Goal: Task Accomplishment & Management: Manage account settings

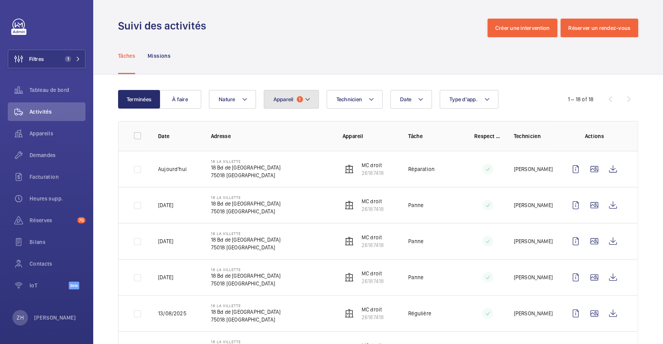
click at [309, 101] on mat-icon at bounding box center [307, 99] width 6 height 9
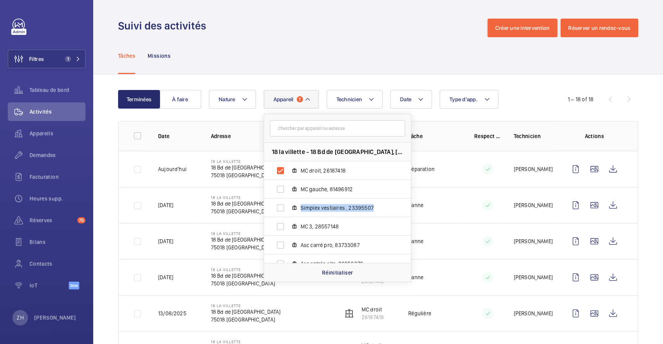
drag, startPoint x: 407, startPoint y: 186, endPoint x: 409, endPoint y: 201, distance: 15.3
click at [409, 201] on div "18 la villette - 18 Bd de la Chapelle, 75018 PARIS MC droit, 26187418 MC gauche…" at bounding box center [337, 203] width 147 height 120
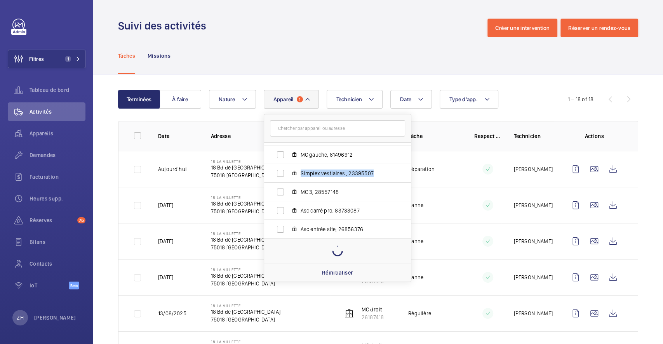
scroll to position [10, 0]
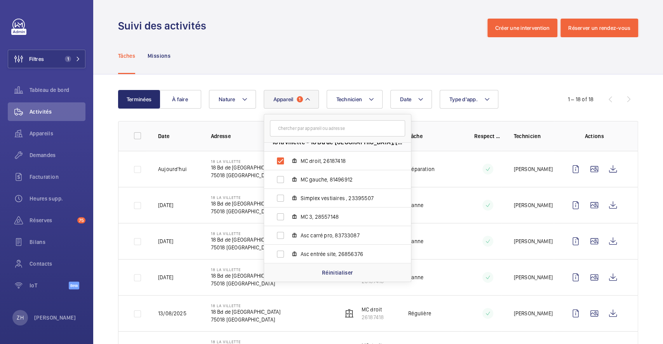
click at [396, 27] on div "Suivi des activités Créer une intervention Réserver un rendez-vous" at bounding box center [378, 28] width 520 height 19
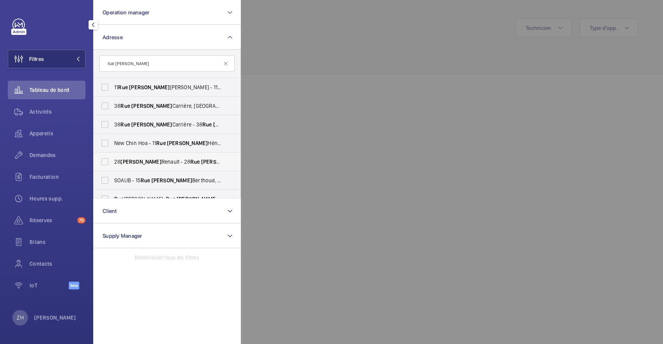
type input "rue [PERSON_NAME]"
click at [109, 161] on label "28 [PERSON_NAME] - [STREET_ADDRESS][PERSON_NAME]" at bounding box center [161, 162] width 135 height 19
click at [109, 161] on input "28 [PERSON_NAME] - [STREET_ADDRESS][PERSON_NAME]" at bounding box center [105, 162] width 16 height 16
checkbox input "true"
click at [356, 34] on div at bounding box center [572, 172] width 663 height 344
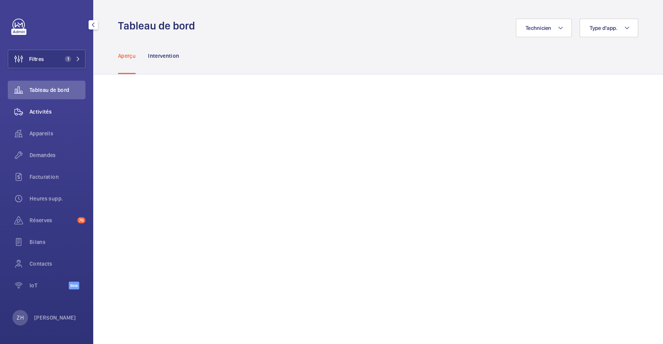
drag, startPoint x: 47, startPoint y: 108, endPoint x: 72, endPoint y: 106, distance: 24.5
click at [48, 108] on span "Activités" at bounding box center [57, 112] width 56 height 8
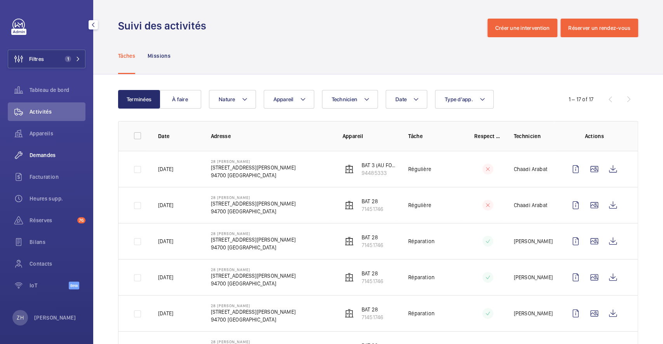
click at [48, 156] on span "Demandes" at bounding box center [57, 155] width 56 height 8
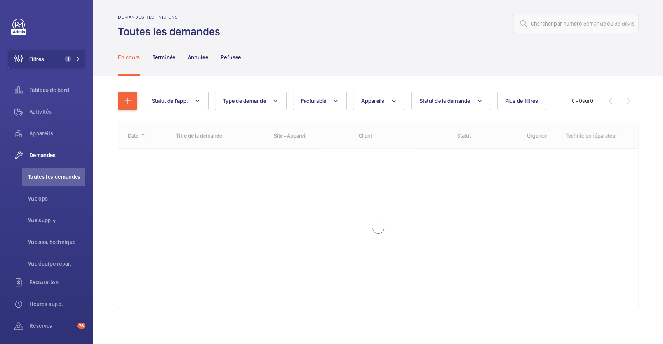
scroll to position [5, 0]
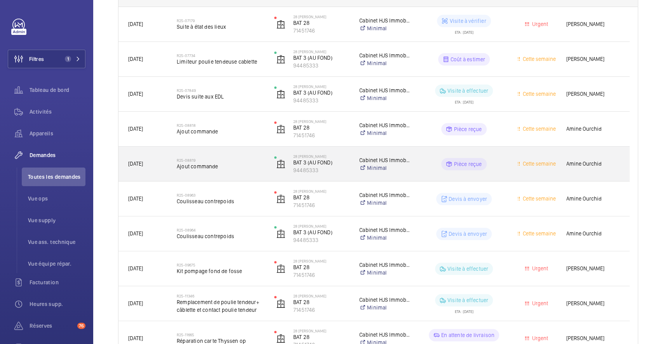
scroll to position [196, 0]
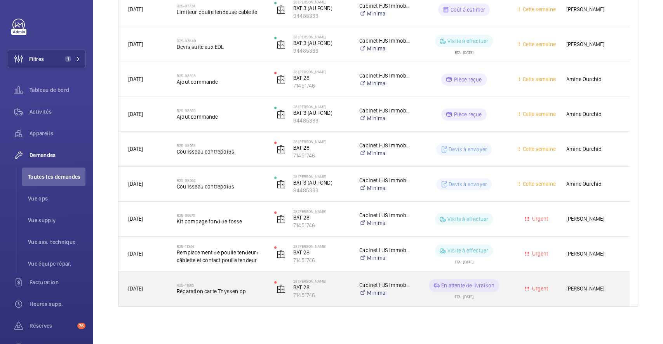
click at [236, 274] on div "R25-11665 Réparation carte Thyssen op" at bounding box center [215, 289] width 97 height 35
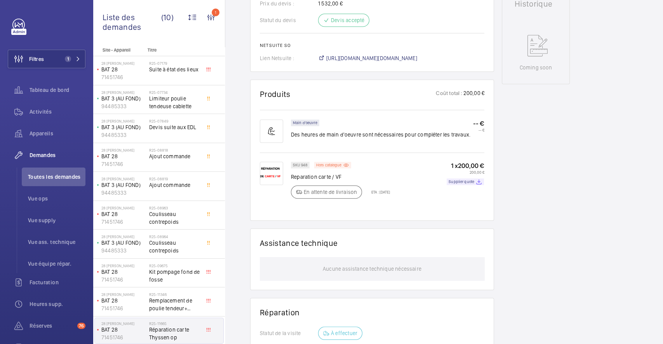
scroll to position [385, 0]
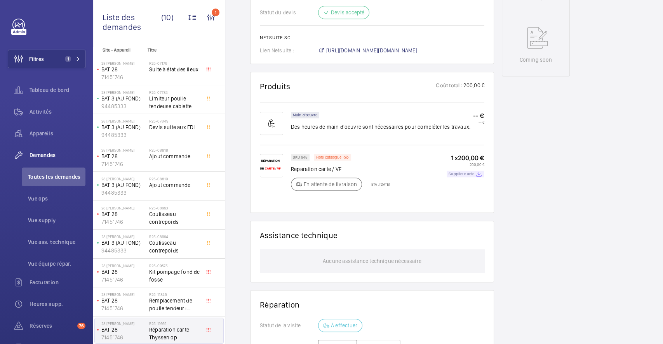
click at [456, 175] on p "Supplier quote" at bounding box center [461, 174] width 26 height 3
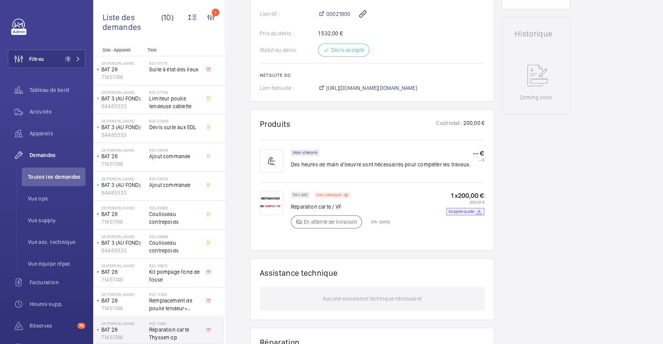
scroll to position [230, 0]
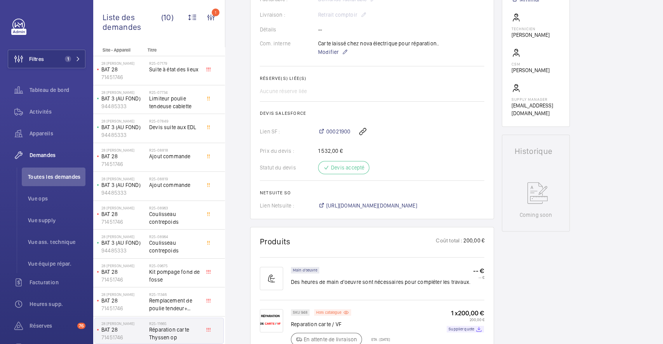
click at [570, 293] on div "Demandes techniciens R25-11665 La demande de réparation a été créée le [DATE] p…" at bounding box center [443, 249] width 437 height 806
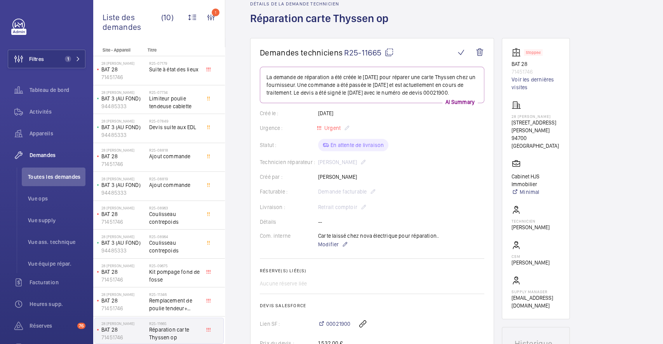
scroll to position [23, 0]
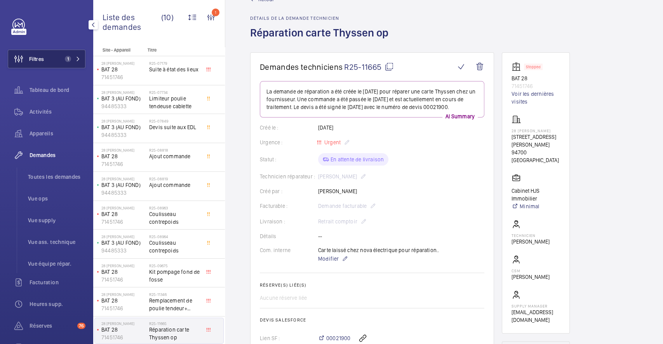
click at [49, 56] on button "Filtres 1" at bounding box center [47, 59] width 78 height 19
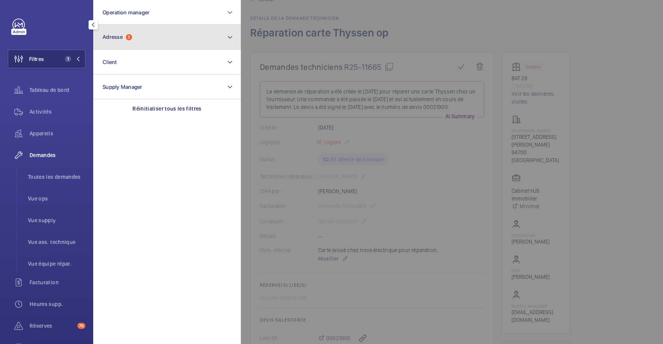
click at [137, 36] on button "Adresse 1" at bounding box center [166, 37] width 147 height 25
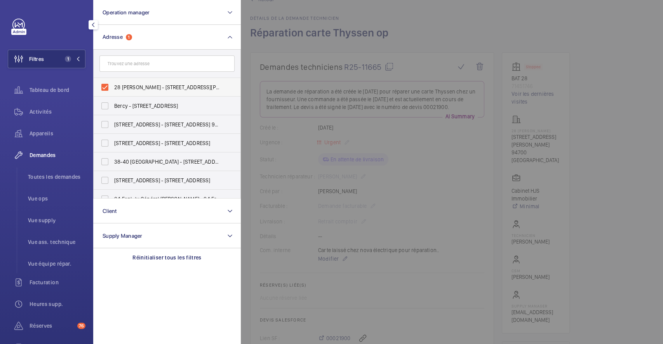
click at [105, 85] on label "28 [PERSON_NAME] - [STREET_ADDRESS][PERSON_NAME]" at bounding box center [161, 87] width 135 height 19
click at [105, 85] on input "28 [PERSON_NAME] - [STREET_ADDRESS][PERSON_NAME]" at bounding box center [105, 88] width 16 height 16
checkbox input "false"
click at [454, 29] on div at bounding box center [572, 172] width 663 height 344
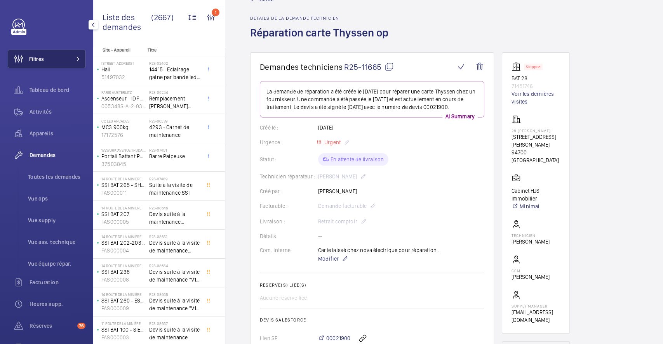
drag, startPoint x: 38, startPoint y: 62, endPoint x: 67, endPoint y: 54, distance: 30.4
click at [38, 61] on span "Filtres" at bounding box center [36, 59] width 15 height 8
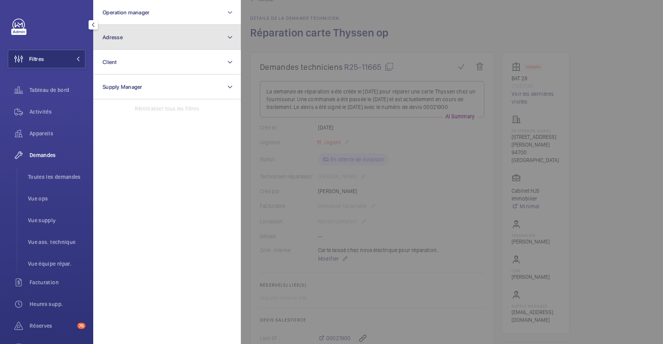
click at [122, 38] on span "Adresse" at bounding box center [112, 37] width 20 height 6
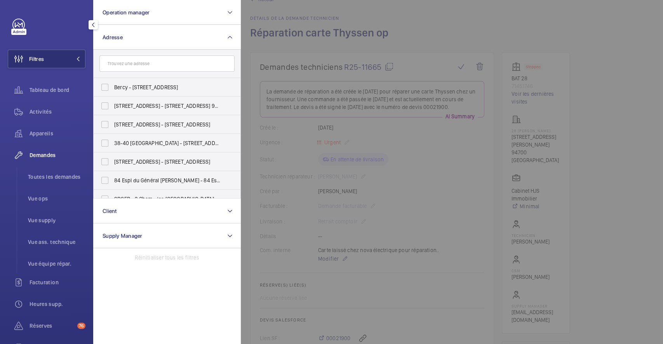
click at [125, 61] on input "text" at bounding box center [166, 64] width 135 height 16
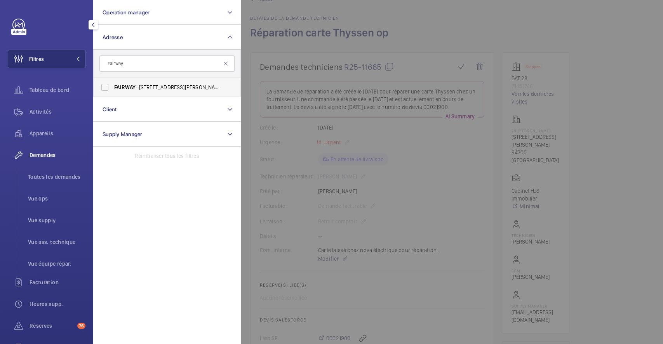
type input "Fairway"
click at [104, 87] on label "FAIRWAY - [STREET_ADDRESS][PERSON_NAME]" at bounding box center [161, 87] width 135 height 19
click at [104, 87] on input "FAIRWAY - [STREET_ADDRESS][PERSON_NAME]" at bounding box center [105, 88] width 16 height 16
checkbox input "true"
click at [600, 31] on div at bounding box center [572, 172] width 663 height 344
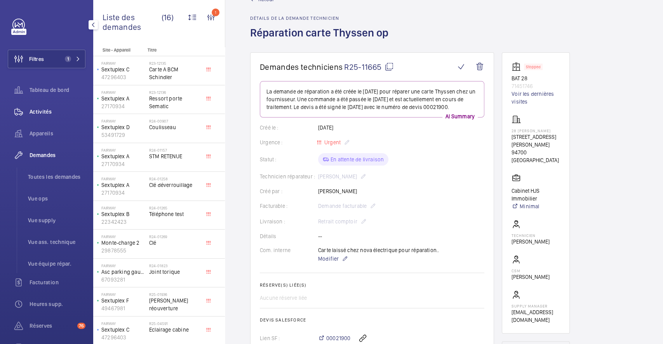
click at [43, 110] on span "Activités" at bounding box center [57, 112] width 56 height 8
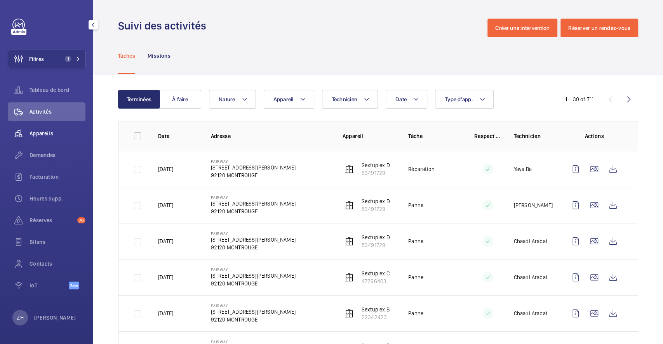
click at [54, 133] on span "Appareils" at bounding box center [57, 134] width 56 height 8
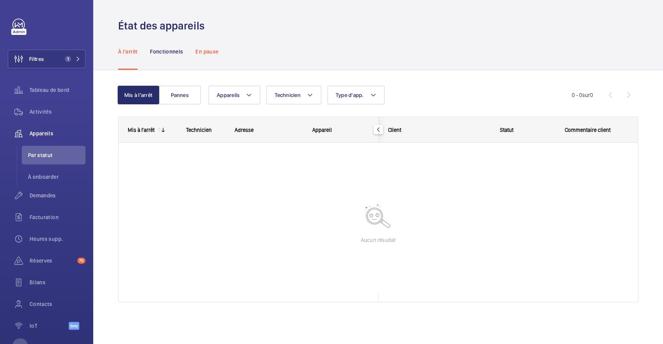
click at [213, 52] on p "En pause" at bounding box center [206, 52] width 23 height 8
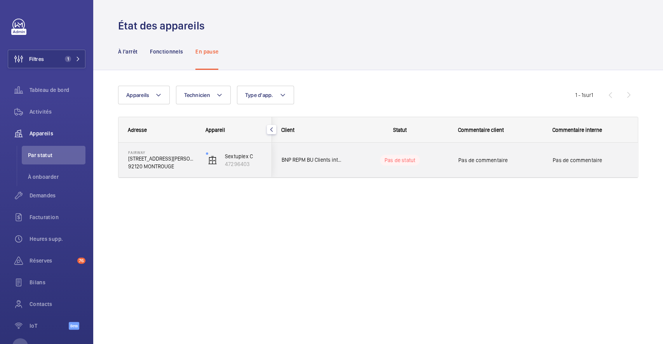
click at [318, 148] on div "BNP REPM BU Clients internes" at bounding box center [306, 160] width 69 height 24
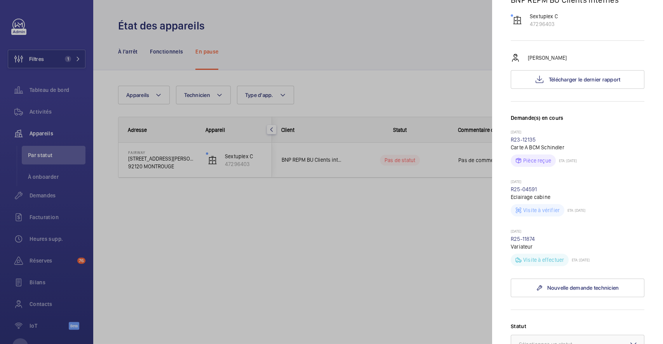
scroll to position [103, 0]
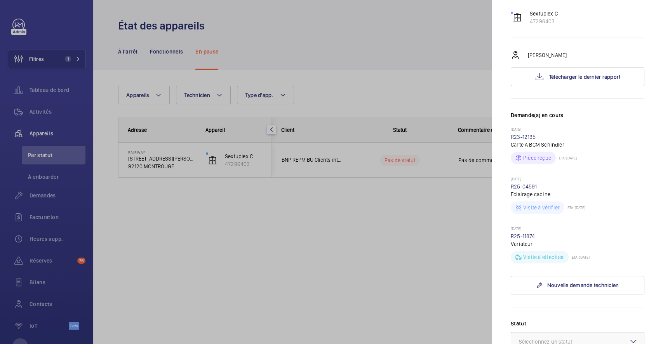
drag, startPoint x: 367, startPoint y: 75, endPoint x: 331, endPoint y: 79, distance: 36.7
click at [367, 75] on div at bounding box center [331, 172] width 663 height 344
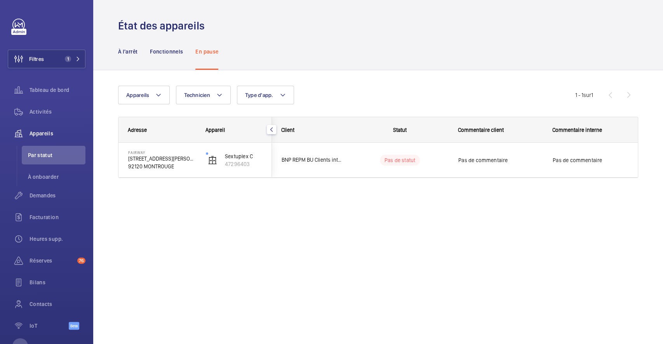
scroll to position [0, 0]
click at [45, 112] on span "Activités" at bounding box center [57, 112] width 56 height 8
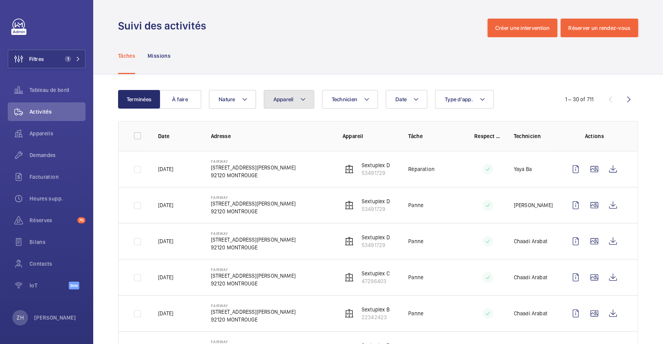
click at [307, 95] on button "Appareil" at bounding box center [289, 99] width 50 height 19
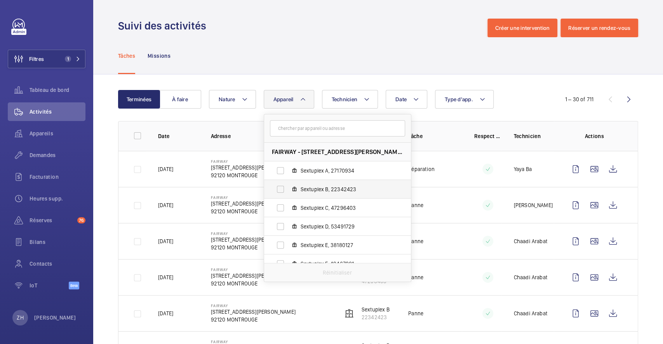
drag, startPoint x: 282, startPoint y: 205, endPoint x: 287, endPoint y: 183, distance: 22.8
click at [281, 205] on label "Sextuplex C, 47296403" at bounding box center [331, 208] width 134 height 19
click at [281, 205] on input "Sextuplex C, 47296403" at bounding box center [280, 208] width 16 height 16
checkbox input "true"
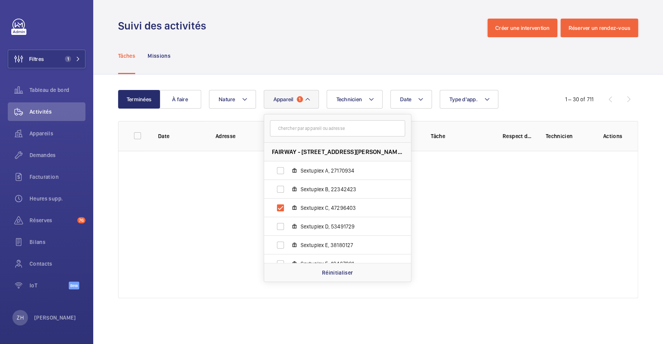
click at [348, 39] on div "Tâches Missions" at bounding box center [378, 55] width 520 height 37
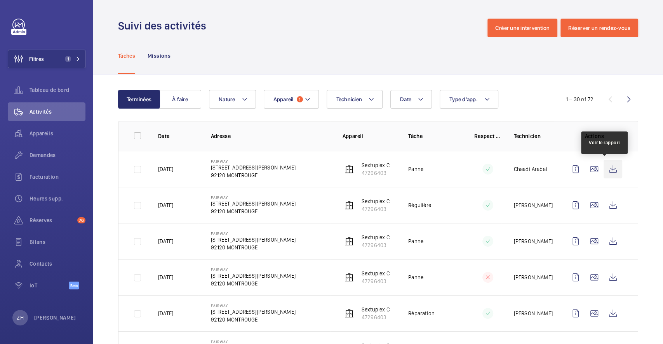
click at [610, 167] on wm-front-icon-button at bounding box center [612, 169] width 19 height 19
click at [46, 151] on div "Demandes" at bounding box center [47, 155] width 78 height 19
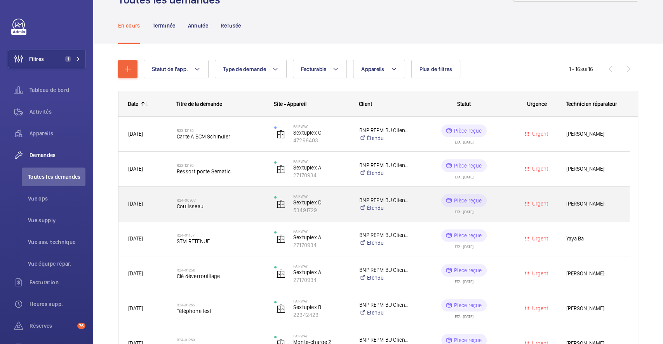
scroll to position [52, 0]
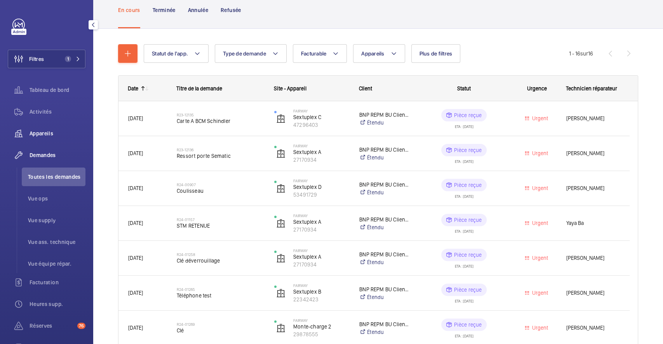
click at [36, 131] on span "Appareils" at bounding box center [57, 134] width 56 height 8
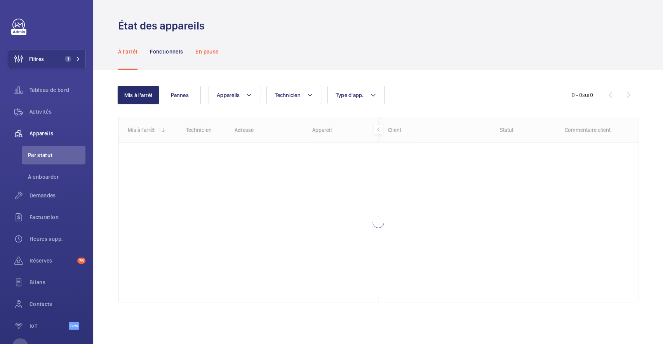
click at [204, 52] on p "En pause" at bounding box center [206, 52] width 23 height 8
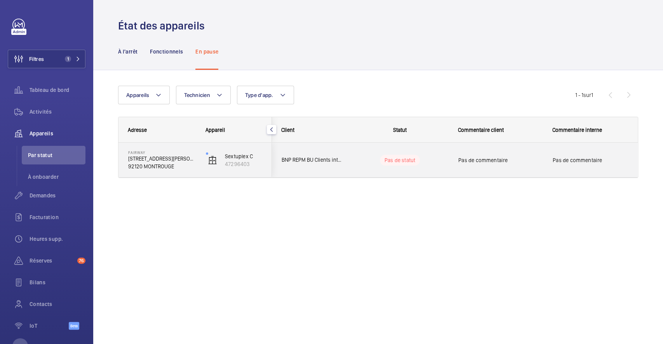
click at [422, 147] on div "Pas de statut" at bounding box center [395, 160] width 106 height 26
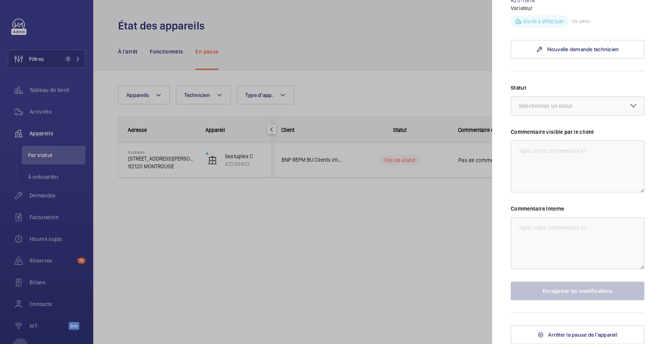
scroll to position [353, 0]
click at [384, 23] on div at bounding box center [331, 172] width 663 height 344
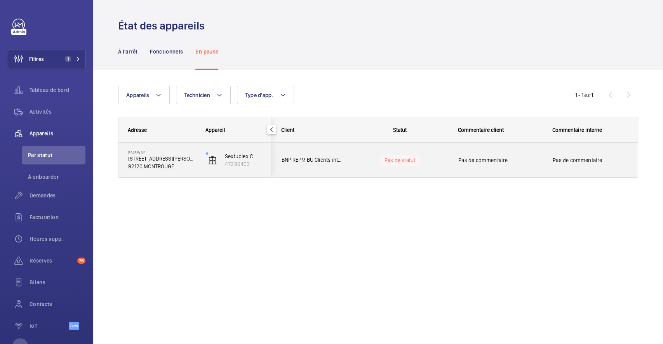
click at [353, 147] on div "Pas de statut" at bounding box center [395, 160] width 106 height 26
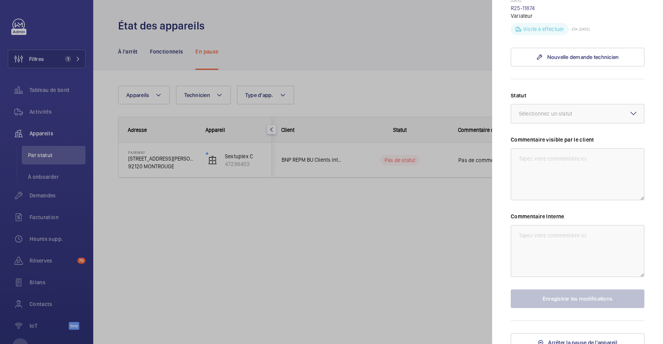
scroll to position [353, 0]
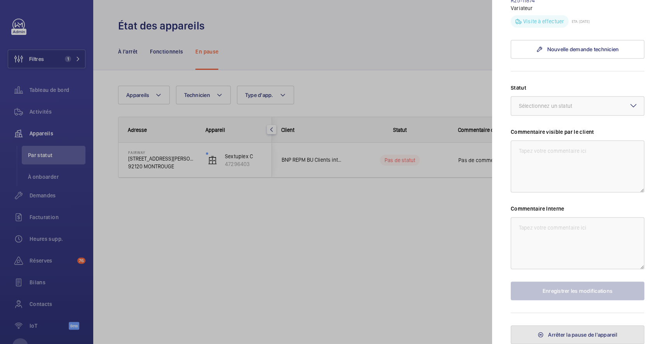
click at [586, 334] on span "Arrêter la pause de l'appareil" at bounding box center [582, 335] width 69 height 6
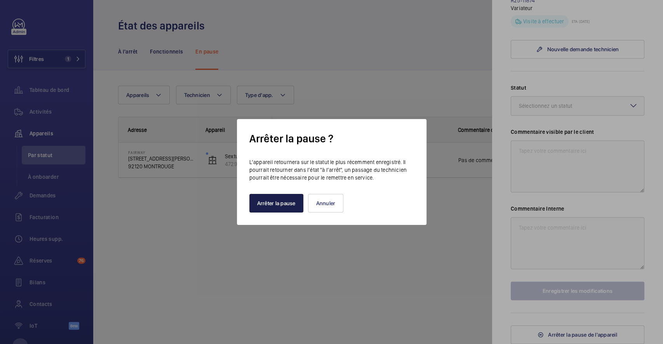
click at [264, 205] on button "Arrêter la pause" at bounding box center [276, 203] width 54 height 19
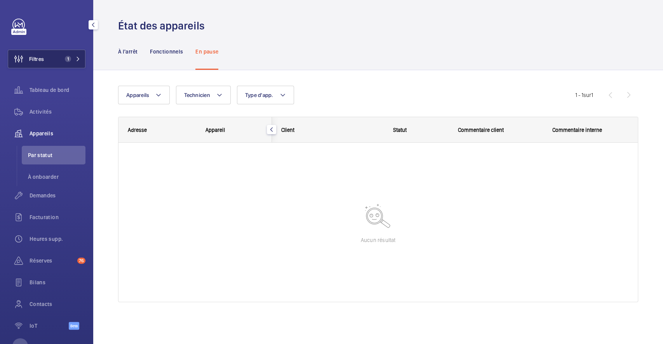
click at [54, 58] on button "Filtres 1" at bounding box center [47, 59] width 78 height 19
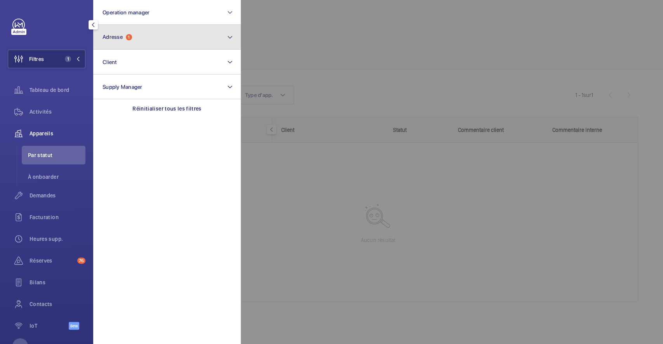
click at [152, 39] on button "Adresse 1" at bounding box center [166, 37] width 147 height 25
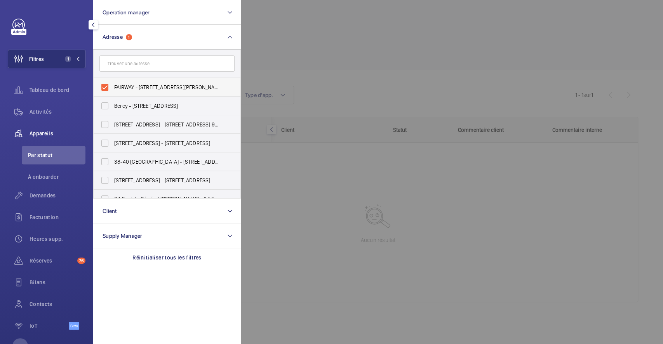
click at [108, 86] on label "FAIRWAY - [STREET_ADDRESS][PERSON_NAME]" at bounding box center [161, 87] width 135 height 19
click at [108, 86] on input "FAIRWAY - [STREET_ADDRESS][PERSON_NAME]" at bounding box center [105, 88] width 16 height 16
checkbox input "false"
drag, startPoint x: 443, startPoint y: 12, endPoint x: 323, endPoint y: 31, distance: 121.3
click at [444, 12] on div at bounding box center [572, 172] width 663 height 344
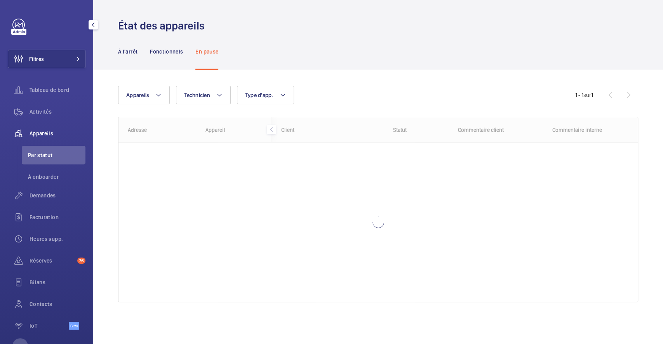
drag, startPoint x: 49, startPoint y: 57, endPoint x: 87, endPoint y: 51, distance: 38.9
click at [49, 57] on button "Filtres" at bounding box center [47, 59] width 78 height 19
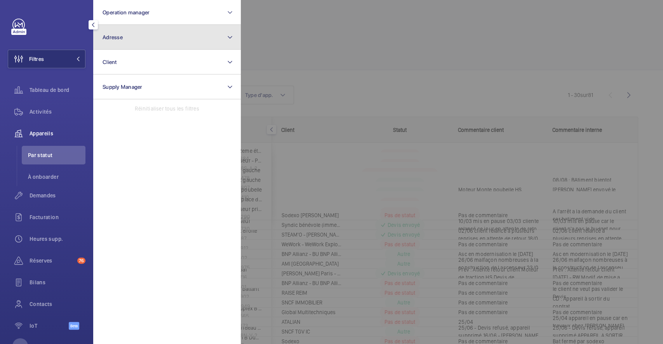
click at [125, 40] on button "Adresse" at bounding box center [166, 37] width 147 height 25
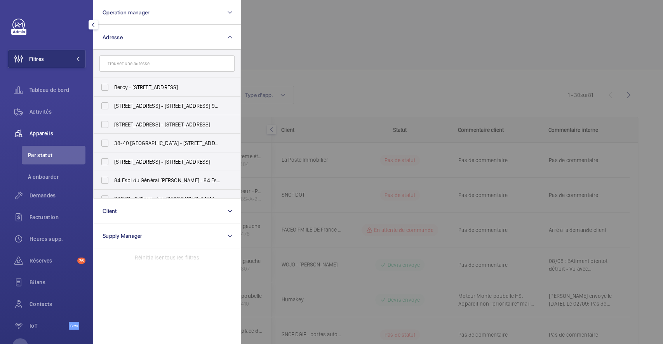
click at [129, 65] on input "text" at bounding box center [166, 64] width 135 height 16
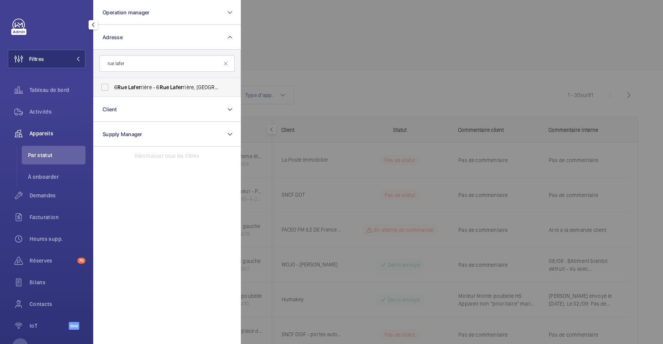
type input "rue lafer"
click at [103, 88] on label "[STREET_ADDRESS]" at bounding box center [161, 87] width 135 height 19
click at [103, 88] on input "[STREET_ADDRESS]" at bounding box center [105, 88] width 16 height 16
checkbox input "true"
click at [435, 49] on div at bounding box center [572, 172] width 663 height 344
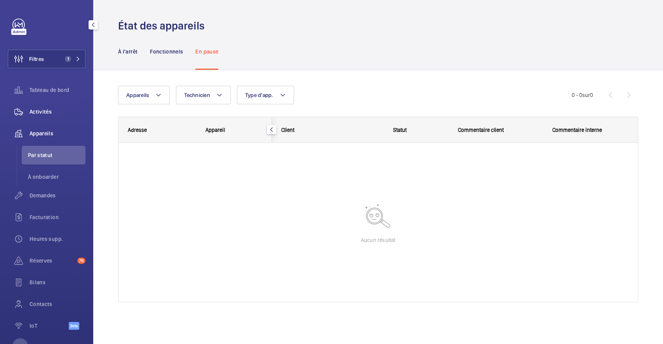
click at [47, 110] on span "Activités" at bounding box center [57, 112] width 56 height 8
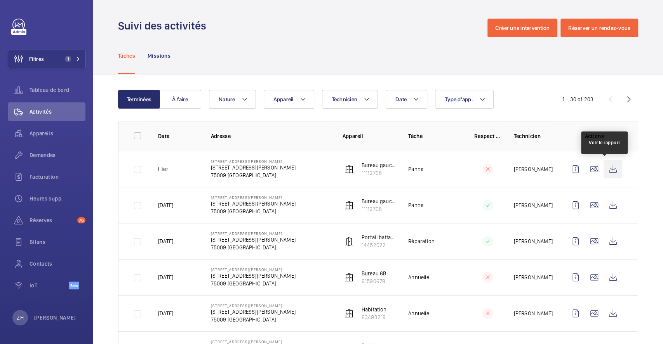
click at [603, 165] on wm-front-icon-button at bounding box center [612, 169] width 19 height 19
